Goal: Information Seeking & Learning: Learn about a topic

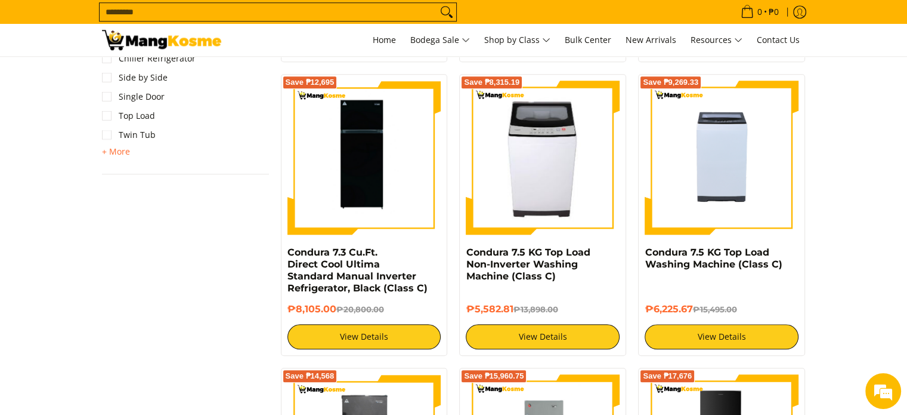
scroll to position [1069, 0]
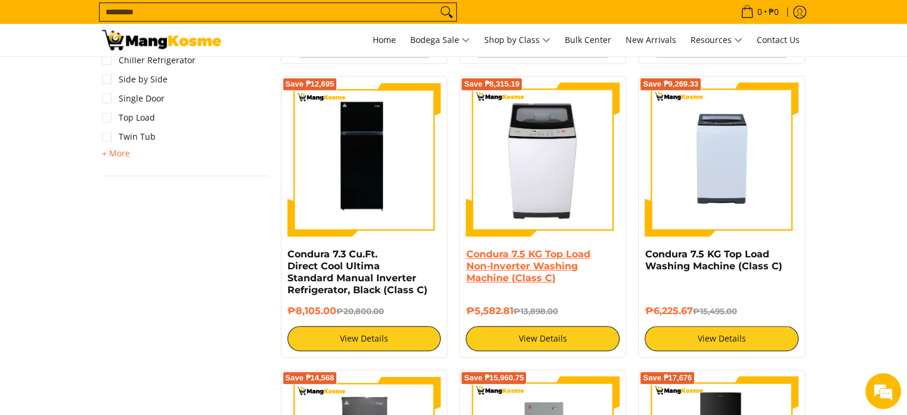
click at [534, 276] on link "Condura 7.5 KG Top Load Non-Inverter Washing Machine (Class C)" at bounding box center [528, 265] width 124 height 35
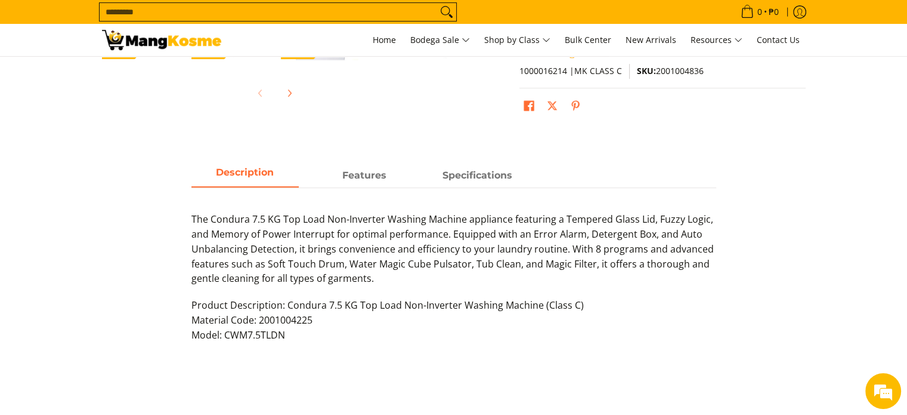
scroll to position [455, 0]
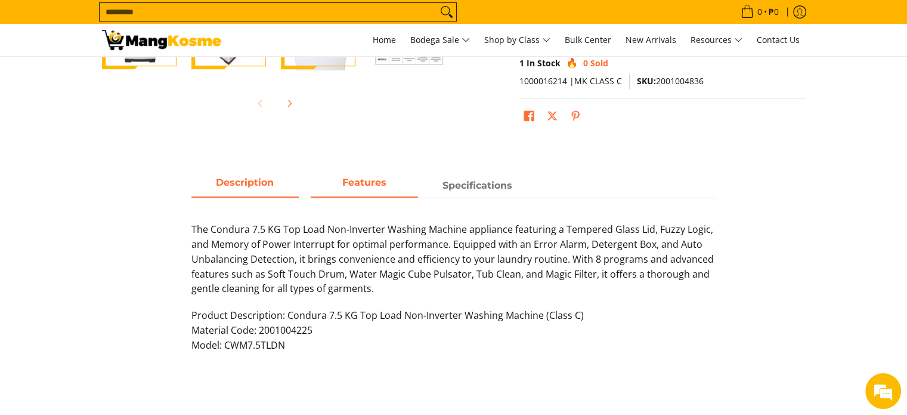
click at [333, 183] on span "Features" at bounding box center [364, 185] width 107 height 21
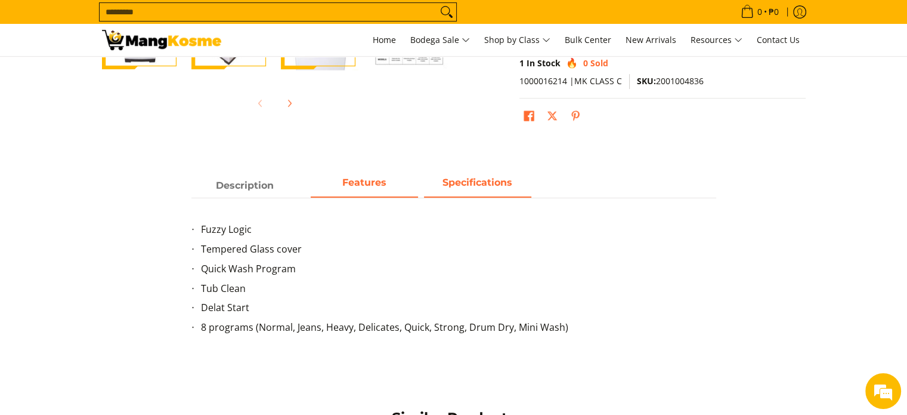
click at [453, 185] on strong "Specifications" at bounding box center [478, 182] width 70 height 11
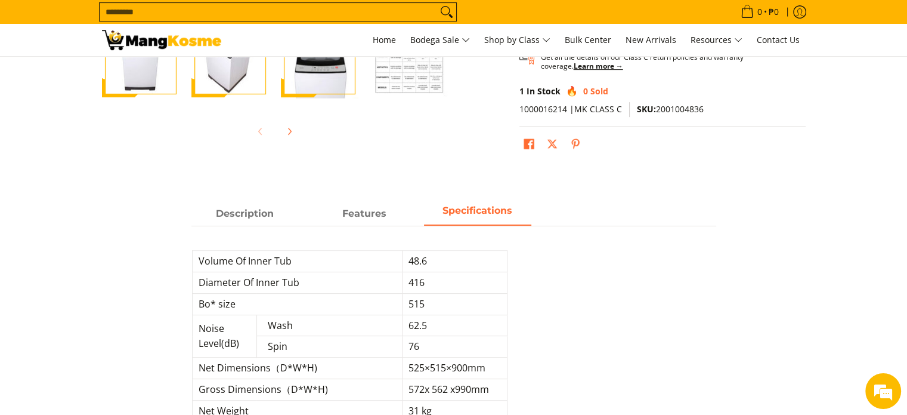
scroll to position [412, 0]
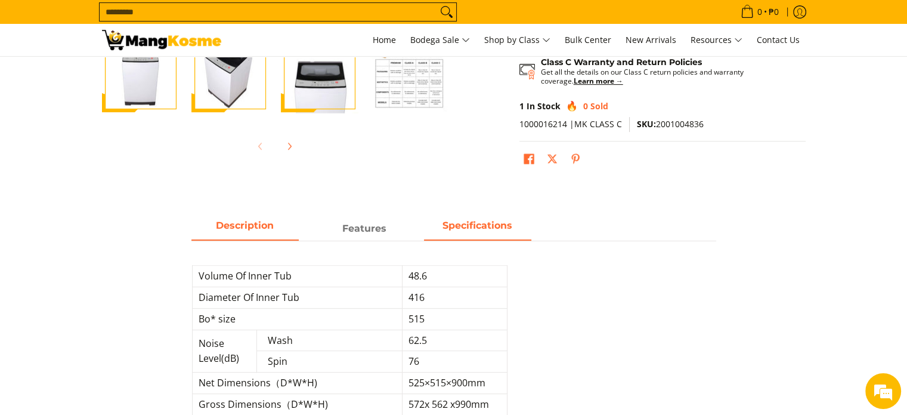
click at [259, 234] on span "Description" at bounding box center [244, 228] width 107 height 21
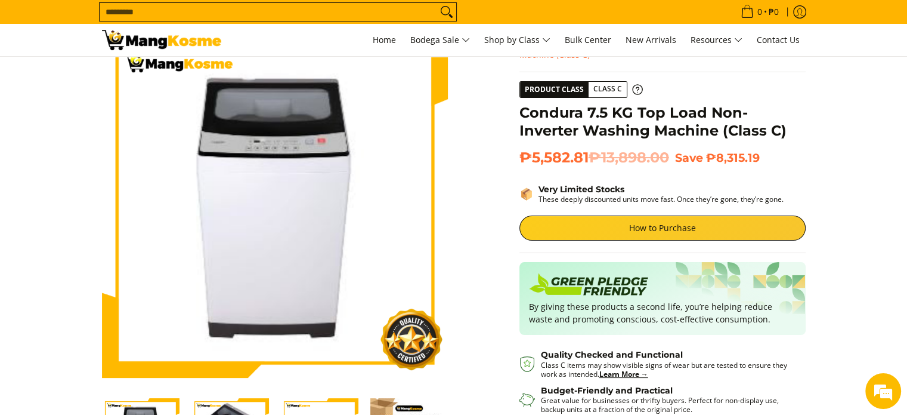
scroll to position [0, 0]
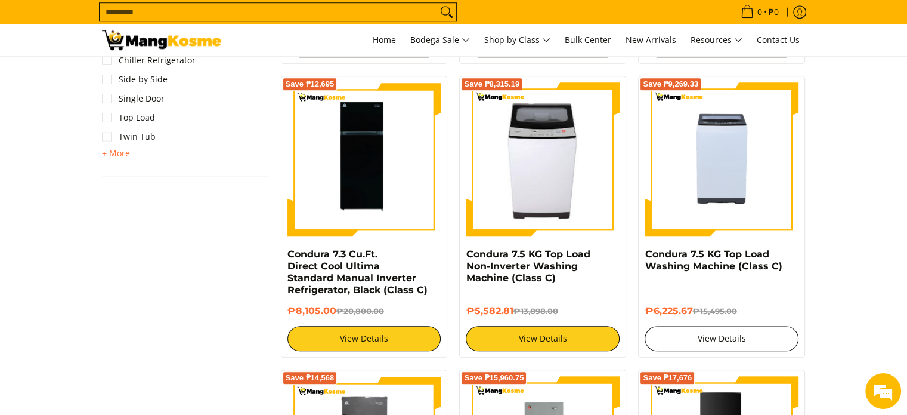
click at [714, 343] on link "View Details" at bounding box center [722, 338] width 154 height 25
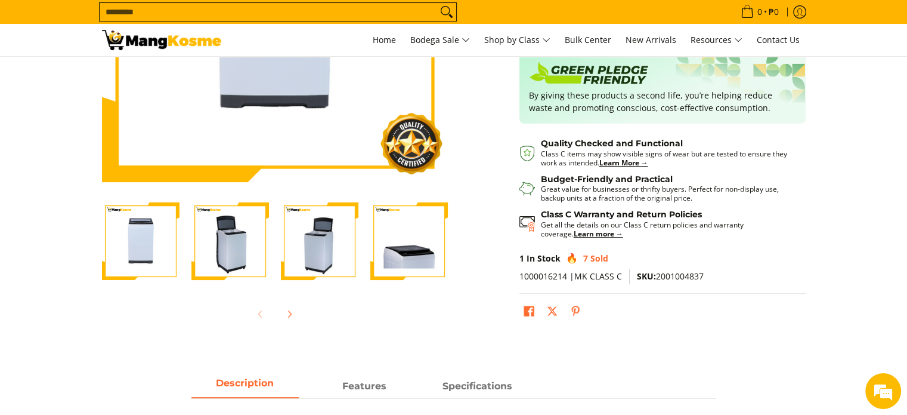
scroll to position [231, 0]
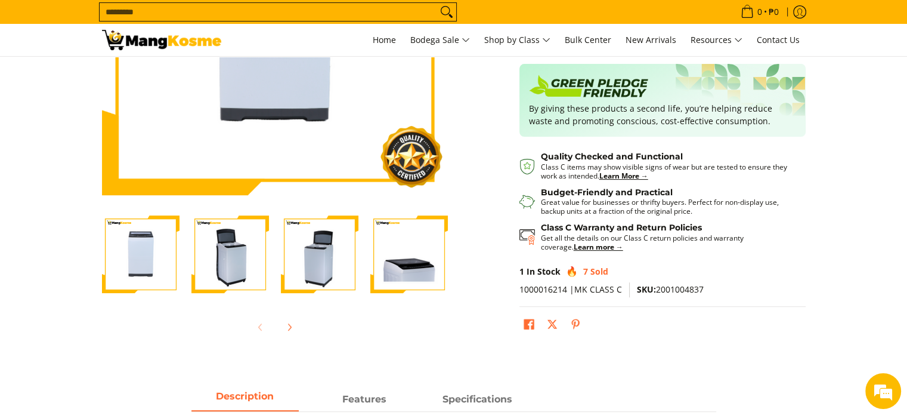
click at [405, 263] on img "Condura 7.5 KG Top Load Washing Machine (Class C)-4" at bounding box center [409, 254] width 78 height 78
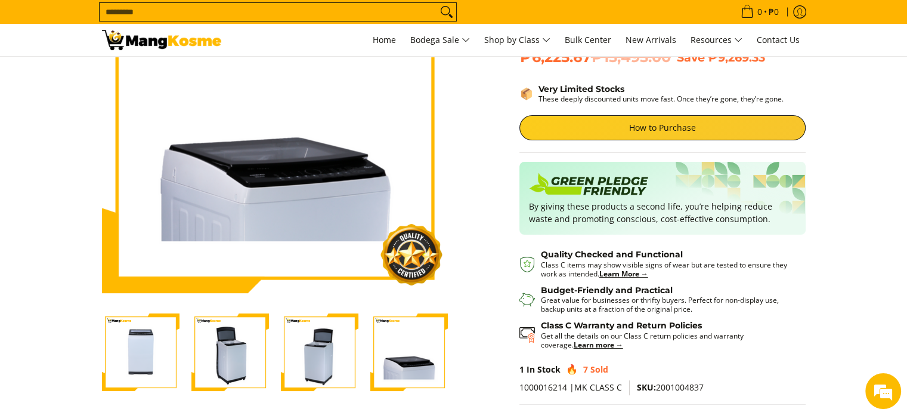
scroll to position [145, 0]
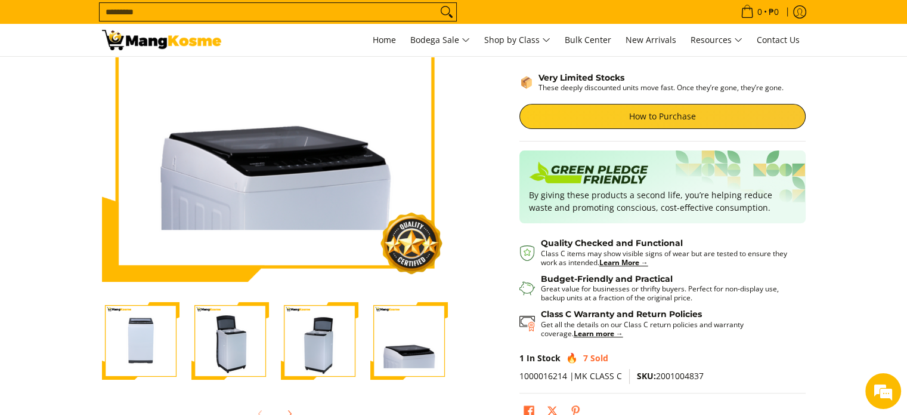
click at [324, 344] on img "Condura 7.5 KG Top Load Washing Machine (Class C)-3" at bounding box center [320, 341] width 78 height 78
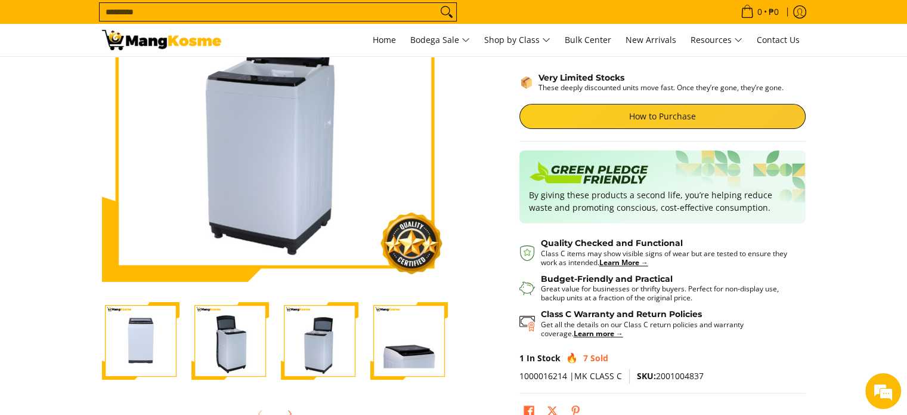
scroll to position [0, 0]
